Goal: Transaction & Acquisition: Obtain resource

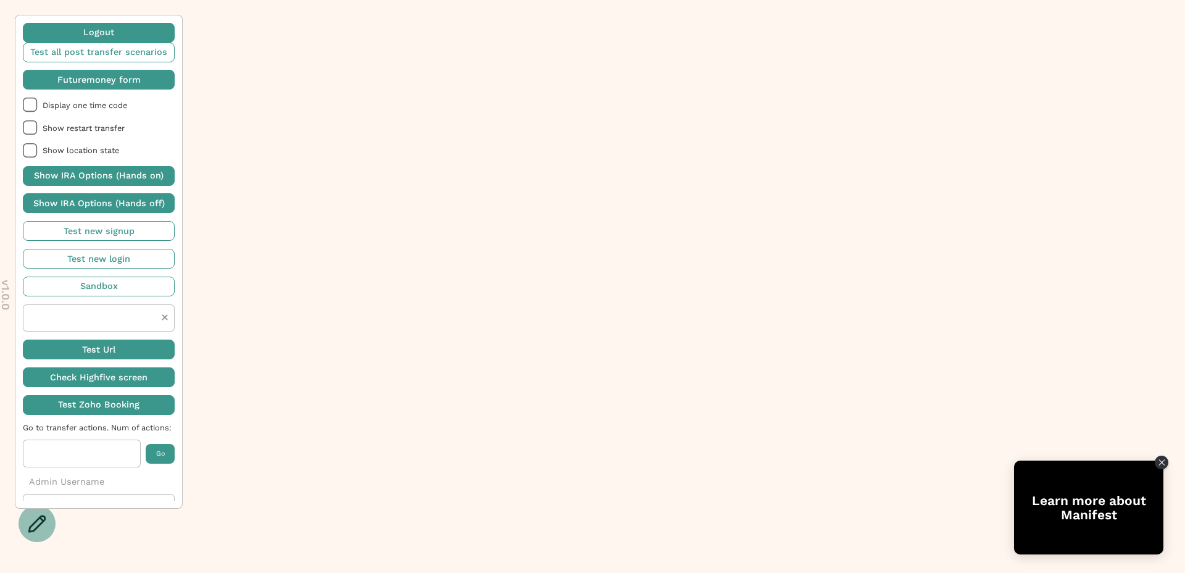
click at [41, 523] on icon at bounding box center [37, 524] width 18 height 18
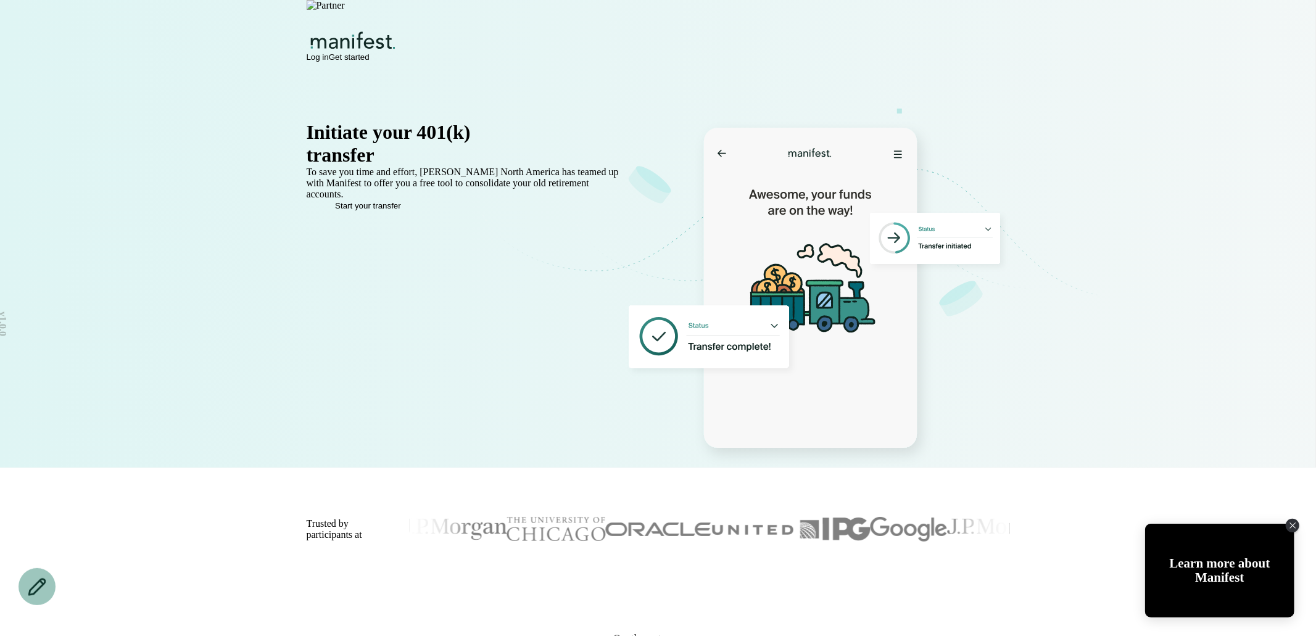
click at [396, 200] on p "To save you time and effort, [PERSON_NAME] North America has teamed up with Man…" at bounding box center [466, 183] width 319 height 33
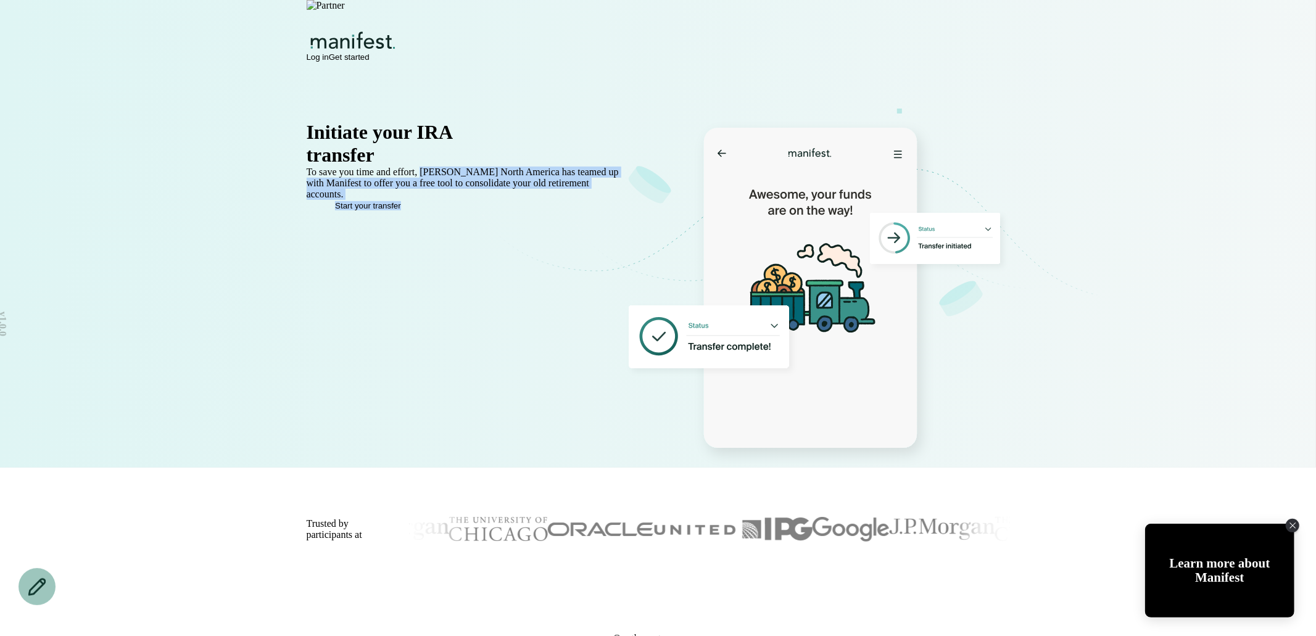
drag, startPoint x: 418, startPoint y: 216, endPoint x: 497, endPoint y: 218, distance: 79.0
click at [497, 218] on div "Initiate your IRA transfer in minutes To save you time and effort, Brose North …" at bounding box center [658, 267] width 889 height 401
click at [497, 218] on icon at bounding box center [760, 224] width 560 height 131
drag, startPoint x: 419, startPoint y: 217, endPoint x: 499, endPoint y: 217, distance: 80.2
click at [499, 217] on div "Initiate your IRA transfer in minutes To save you time and effort, Brose North …" at bounding box center [658, 267] width 889 height 401
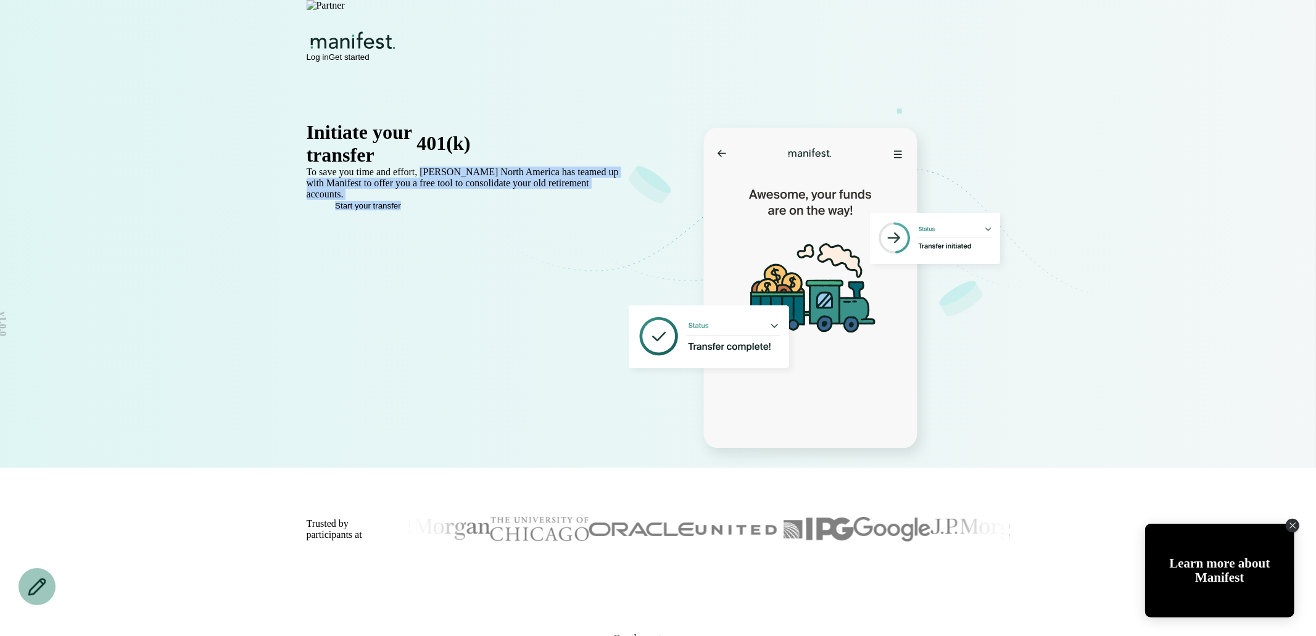
click at [484, 200] on icon at bounding box center [760, 224] width 560 height 131
drag, startPoint x: 420, startPoint y: 215, endPoint x: 501, endPoint y: 215, distance: 80.8
click at [501, 215] on div "Initiate your 401(k) transfer in minutes To save you time and effort, Brose Nor…" at bounding box center [658, 267] width 889 height 401
click at [501, 215] on icon at bounding box center [760, 224] width 560 height 131
drag, startPoint x: 501, startPoint y: 215, endPoint x: 418, endPoint y: 214, distance: 83.3
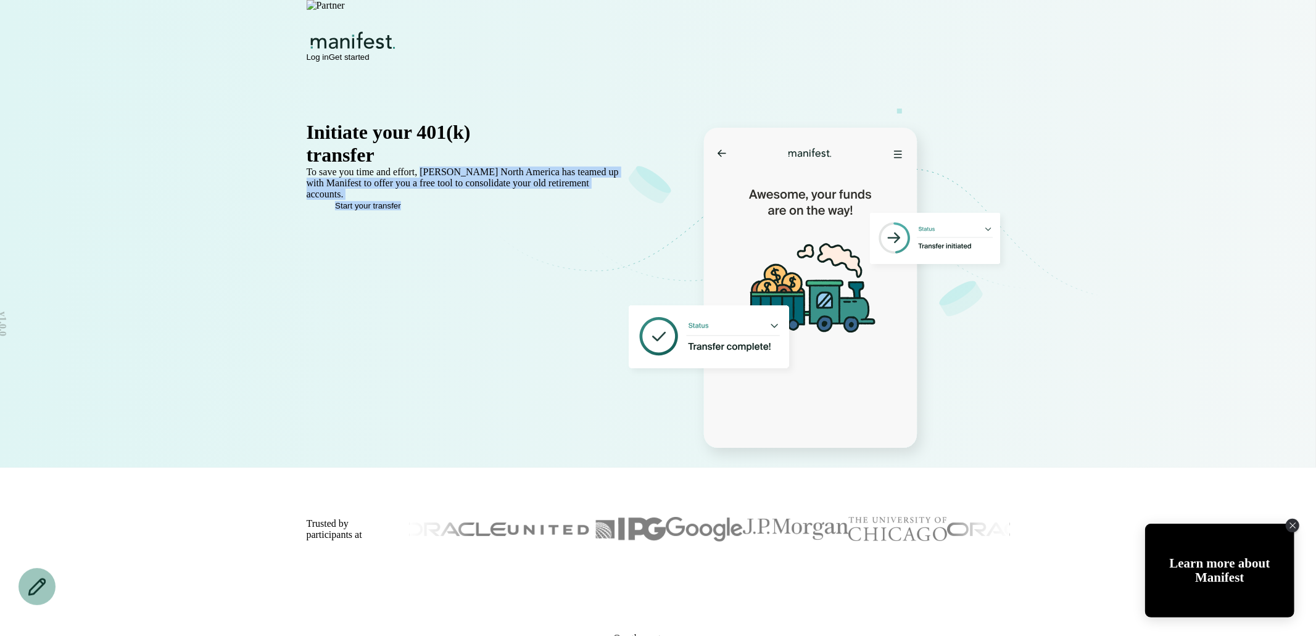
click at [418, 214] on div "Initiate your 401(k) transfer in minutes To save you time and effort, Brose Nor…" at bounding box center [658, 267] width 889 height 401
click at [418, 200] on p "To save you time and effort, Brose North America has teamed up with Manifest to…" at bounding box center [466, 183] width 319 height 33
drag, startPoint x: 418, startPoint y: 214, endPoint x: 501, endPoint y: 217, distance: 82.7
click at [501, 217] on div "Initiate your IRA transfer in minutes To save you time and effort, Brose North …" at bounding box center [658, 267] width 889 height 401
click at [501, 217] on icon at bounding box center [760, 224] width 560 height 131
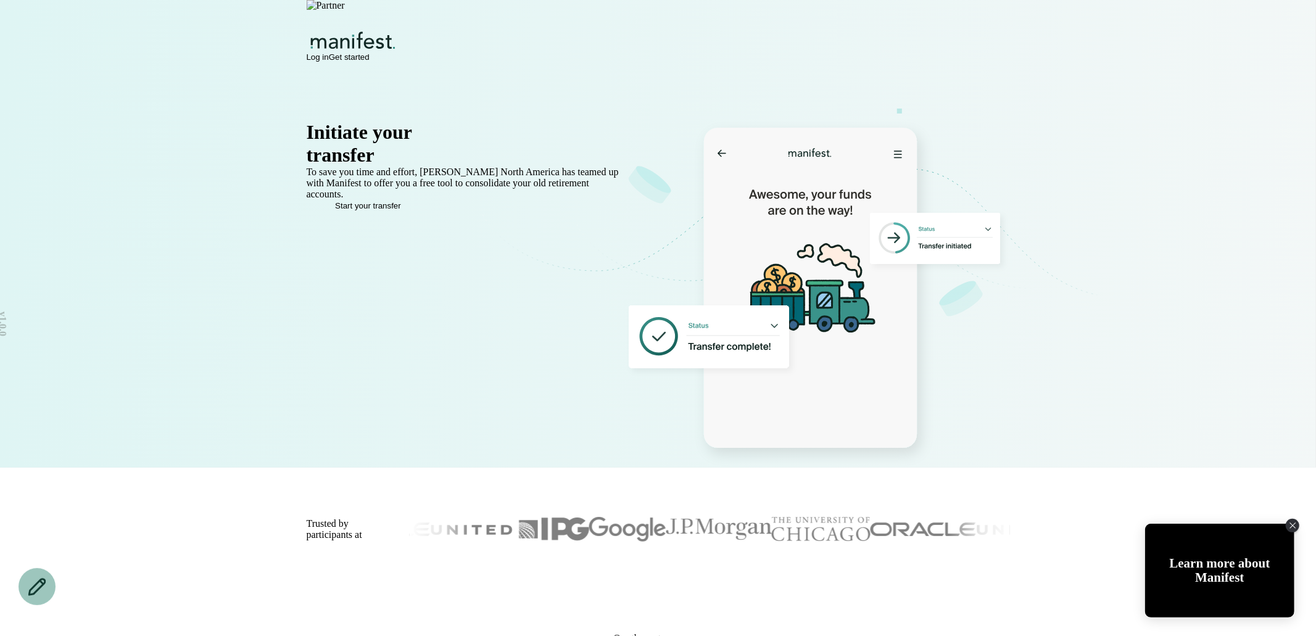
click at [460, 200] on p "To save you time and effort, Brose North America has teamed up with Manifest to…" at bounding box center [466, 183] width 319 height 33
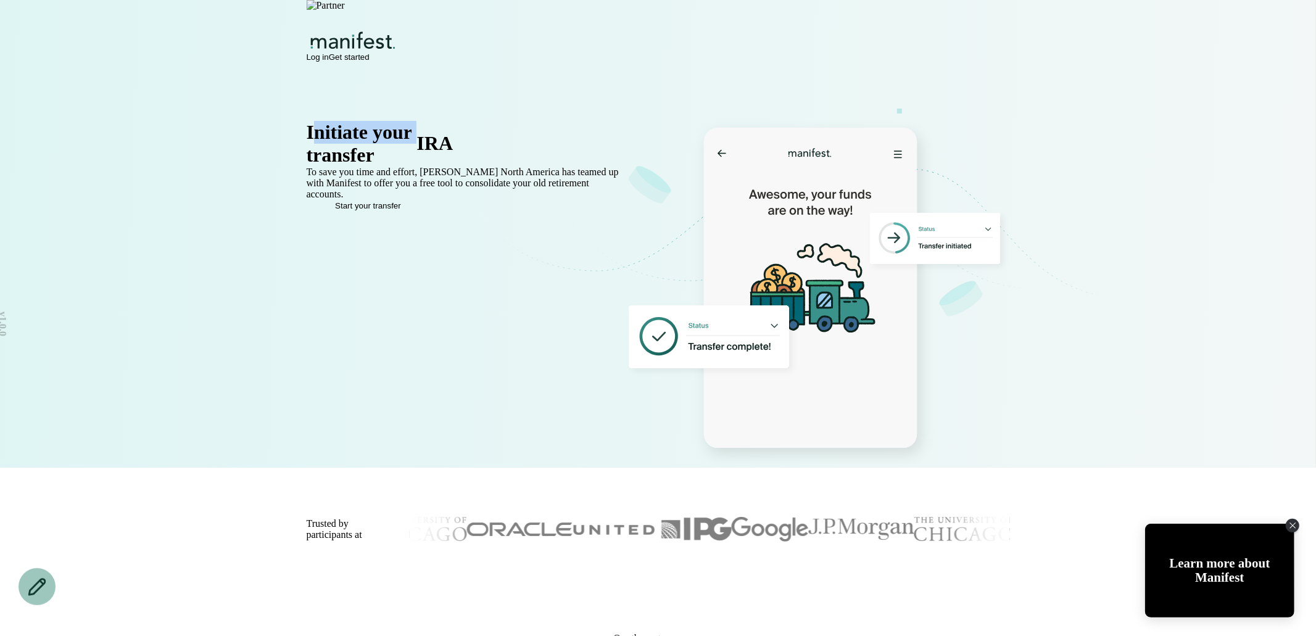
click at [530, 140] on div "Initiate your IRA" at bounding box center [466, 132] width 319 height 23
click at [470, 134] on span "403(b)" at bounding box center [444, 122] width 54 height 23
drag, startPoint x: 465, startPoint y: 144, endPoint x: 292, endPoint y: 143, distance: 173.4
click at [292, 143] on div "Initiate your 401(k) transfer in minutes To save you time and effort, Brose Nor…" at bounding box center [658, 267] width 889 height 401
